Goal: Use online tool/utility

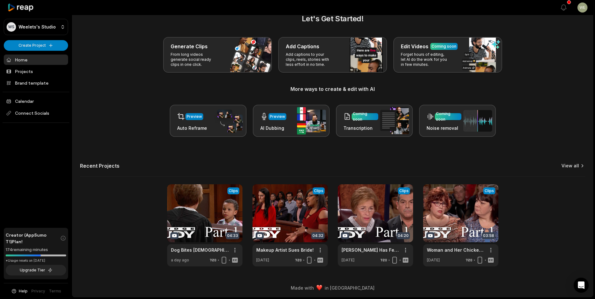
click at [566, 168] on link "View all" at bounding box center [570, 166] width 18 height 6
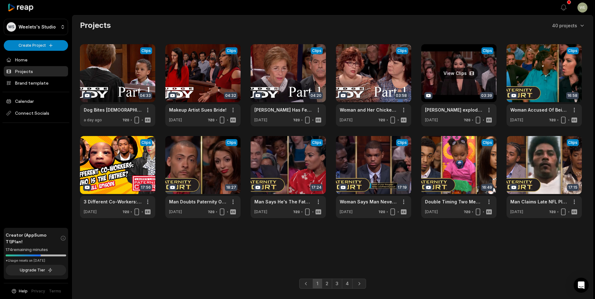
click at [460, 86] on link at bounding box center [458, 85] width 75 height 82
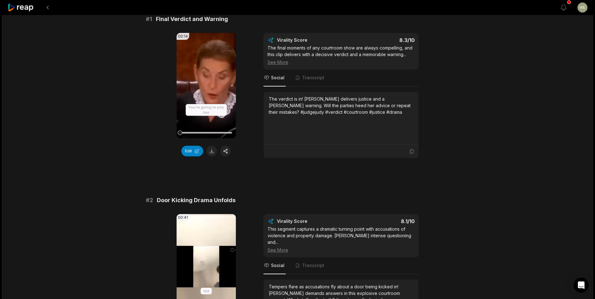
scroll to position [125, 0]
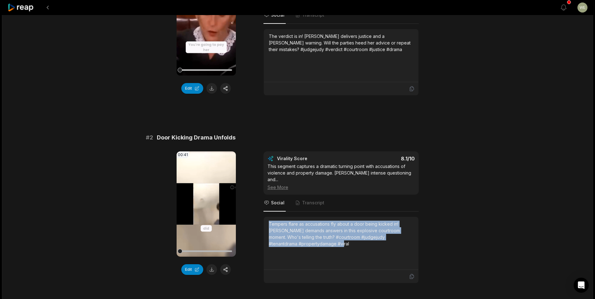
drag, startPoint x: 269, startPoint y: 225, endPoint x: 327, endPoint y: 247, distance: 61.8
click at [327, 247] on div "Tempers flare as accusations fly about a door being kicked in! Judge Judy deman…" at bounding box center [341, 243] width 145 height 45
drag, startPoint x: 327, startPoint y: 247, endPoint x: 316, endPoint y: 240, distance: 12.4
copy div "Tempers flare as accusations fly about a door being kicked in! Judge Judy deman…"
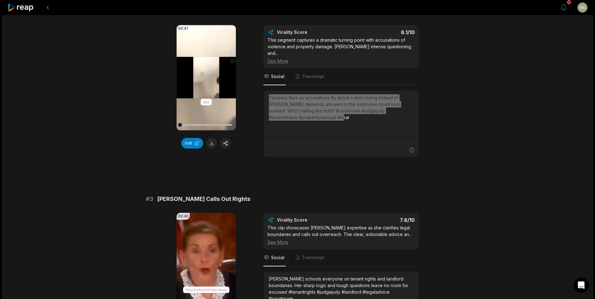
scroll to position [282, 0]
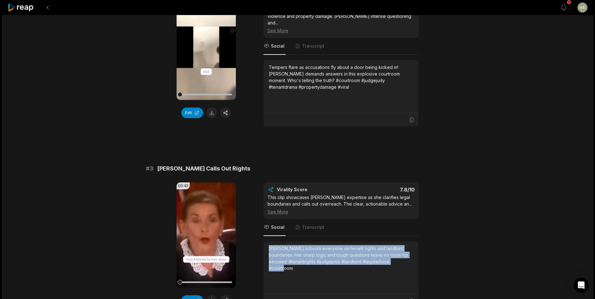
drag, startPoint x: 269, startPoint y: 248, endPoint x: 299, endPoint y: 271, distance: 37.4
click at [299, 271] on div "Judge Judy schools everyone on tenant rights and landlord boundaries. Her sharp…" at bounding box center [341, 258] width 145 height 26
drag, startPoint x: 299, startPoint y: 271, endPoint x: 278, endPoint y: 265, distance: 21.8
copy div "Judge Judy schools everyone on tenant rights and landlord boundaries. Her sharp…"
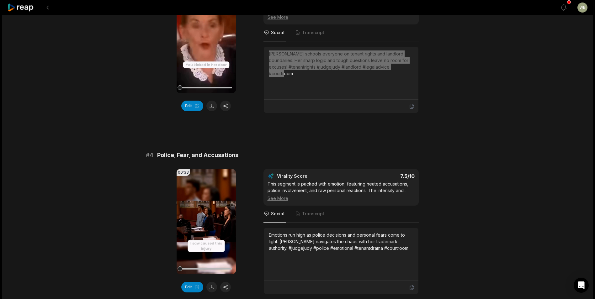
scroll to position [533, 0]
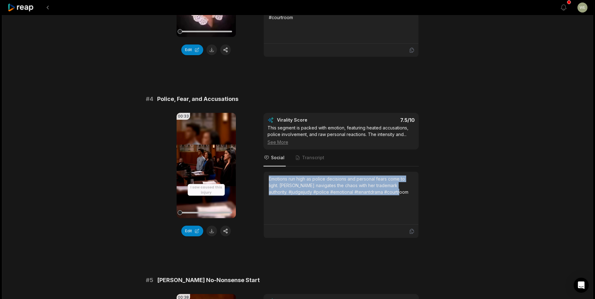
drag, startPoint x: 268, startPoint y: 180, endPoint x: 412, endPoint y: 195, distance: 144.7
click at [412, 195] on div "Emotions run high as police decisions and personal fears come to light. Judge J…" at bounding box center [341, 198] width 155 height 53
copy div "Emotions run high as police decisions and personal fears come to light. Judge J…"
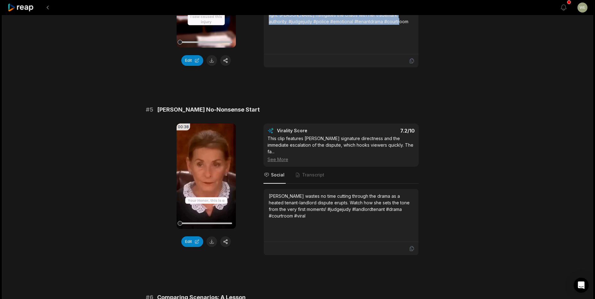
scroll to position [752, 0]
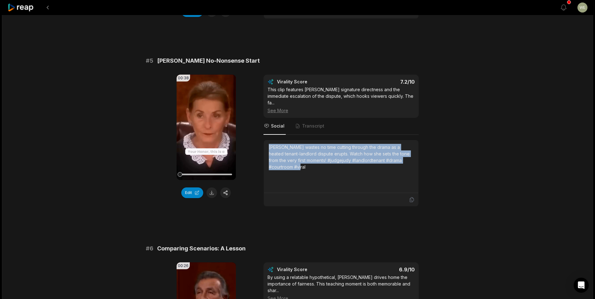
drag, startPoint x: 270, startPoint y: 148, endPoint x: 284, endPoint y: 169, distance: 25.7
click at [285, 170] on div "Judge Judy wastes no time cutting through the drama as a heated tenant-landlord…" at bounding box center [341, 157] width 145 height 26
drag, startPoint x: 284, startPoint y: 169, endPoint x: 280, endPoint y: 160, distance: 9.3
copy div "Judge Judy wastes no time cutting through the drama as a heated tenant-landlord…"
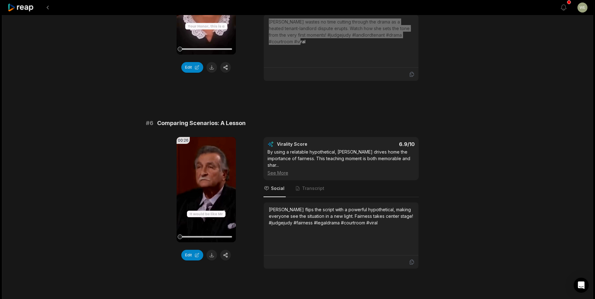
scroll to position [895, 0]
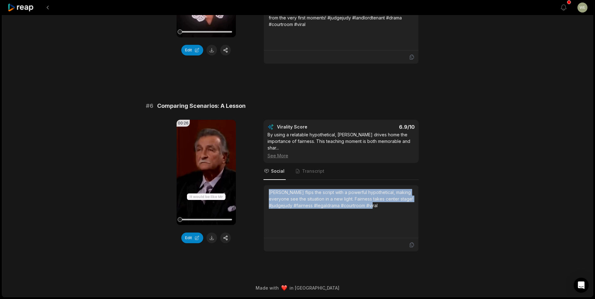
drag, startPoint x: 268, startPoint y: 189, endPoint x: 380, endPoint y: 208, distance: 113.3
click at [380, 208] on div "Judge Judy flips the script with a powerful hypothetical, making everyone see t…" at bounding box center [341, 211] width 155 height 53
drag, startPoint x: 380, startPoint y: 208, endPoint x: 367, endPoint y: 203, distance: 13.8
copy div "Judge Judy flips the script with a powerful hypothetical, making everyone see t…"
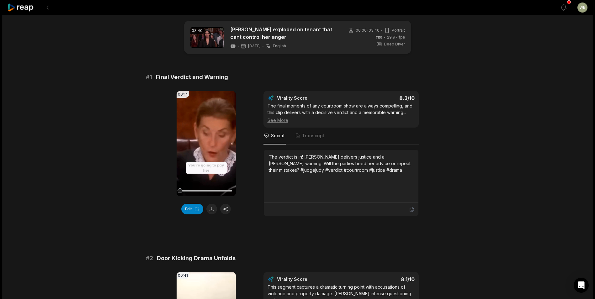
scroll to position [0, 0]
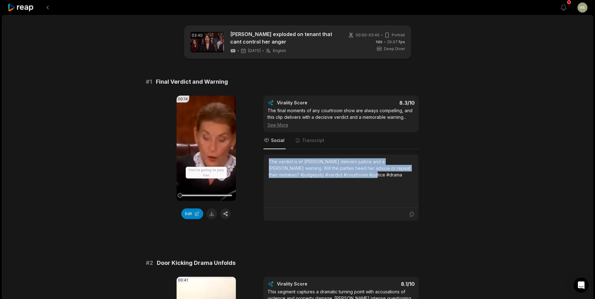
drag, startPoint x: 270, startPoint y: 161, endPoint x: 363, endPoint y: 176, distance: 94.7
click at [363, 176] on div "The verdict is in! Judge Judy delivers justice and a stern warning. Will the pa…" at bounding box center [341, 168] width 145 height 20
drag, startPoint x: 363, startPoint y: 176, endPoint x: 314, endPoint y: 171, distance: 49.2
copy div "The verdict is in! Judge Judy delivers justice and a stern warning. Will the pa…"
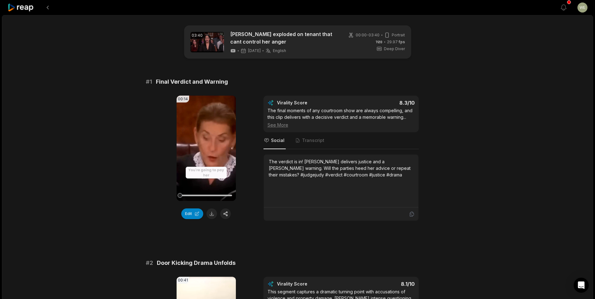
click at [504, 14] on div at bounding box center [284, 7] width 552 height 15
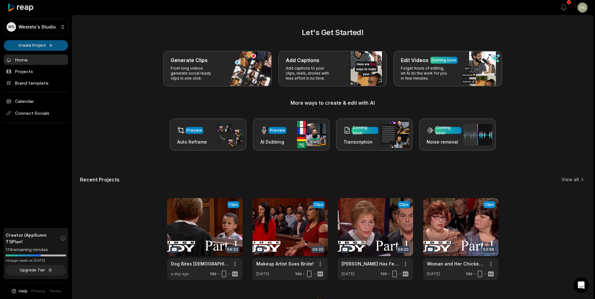
click at [49, 46] on html "WS Weelets's Studio Create Project Home Projects Brand template Calendar Connec…" at bounding box center [297, 149] width 595 height 299
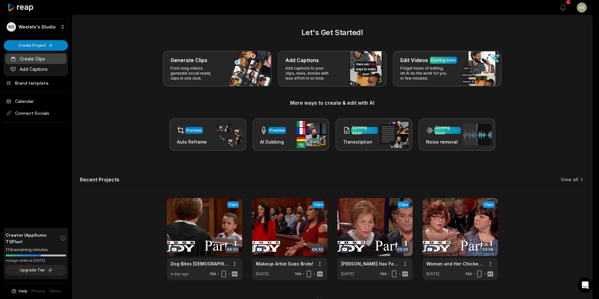
click at [38, 59] on link "Create Clips" at bounding box center [35, 59] width 61 height 10
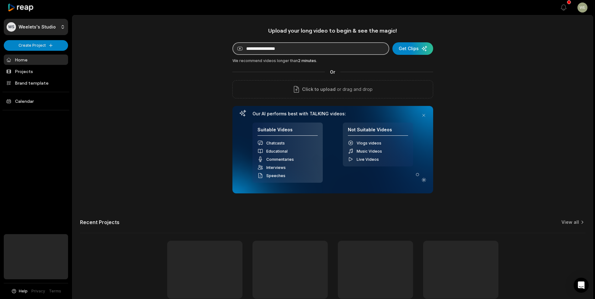
drag, startPoint x: 0, startPoint y: 0, endPoint x: 291, endPoint y: 49, distance: 295.0
click at [291, 49] on input at bounding box center [310, 48] width 157 height 13
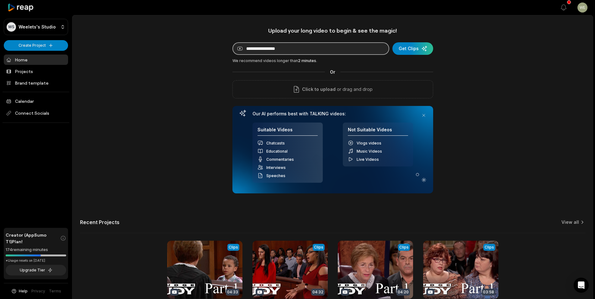
paste input "**********"
type input "**********"
click at [418, 49] on div "submit" at bounding box center [412, 48] width 41 height 13
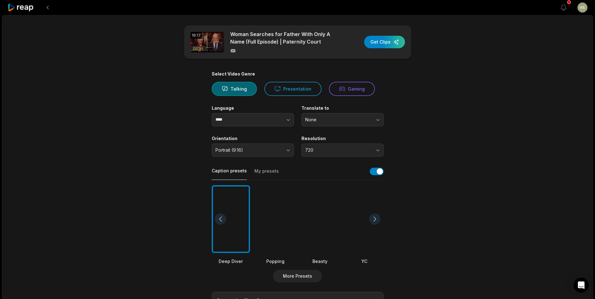
click at [385, 42] on div "button" at bounding box center [384, 42] width 41 height 13
